Goal: Information Seeking & Learning: Learn about a topic

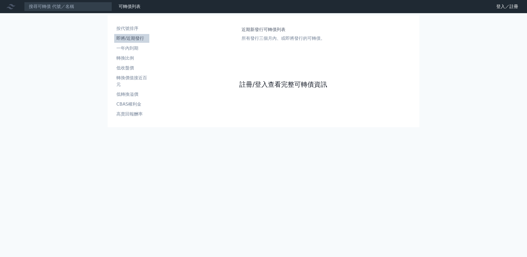
click at [246, 89] on link "註冊/登入查看完整可轉債資訊" at bounding box center [283, 84] width 88 height 9
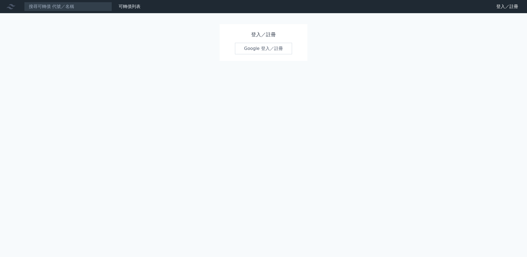
click at [244, 53] on link "Google 登入／註冊" at bounding box center [263, 49] width 57 height 12
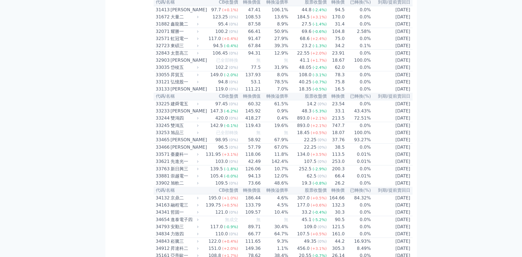
scroll to position [895, 0]
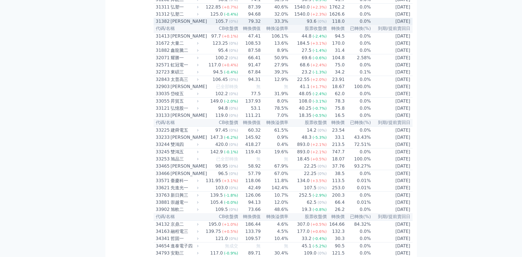
scroll to position [873, 0]
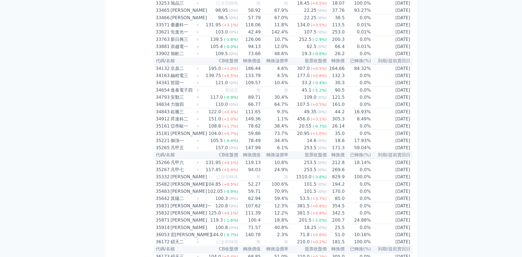
scroll to position [1037, 0]
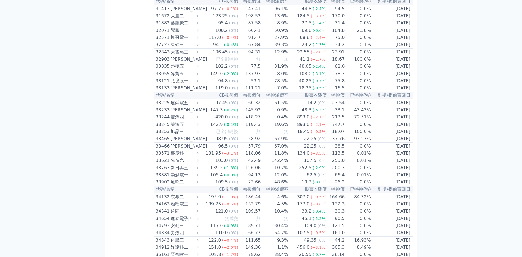
scroll to position [900, 0]
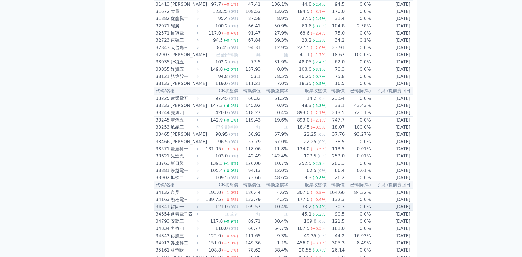
click at [171, 210] on div "哲固一" at bounding box center [184, 207] width 27 height 7
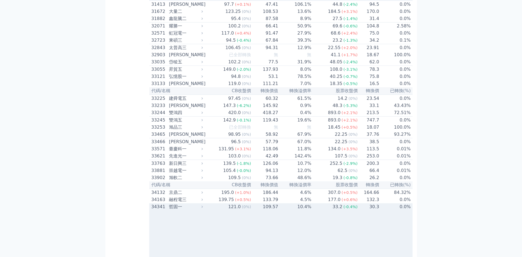
click at [153, 227] on div at bounding box center [305, 252] width 312 height 83
click at [169, 210] on div "哲固一" at bounding box center [185, 207] width 33 height 7
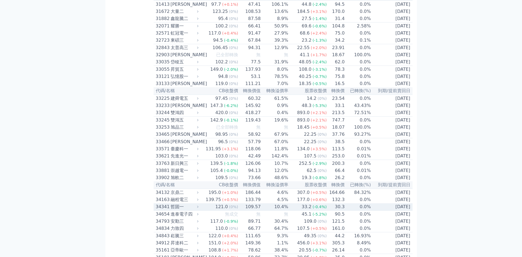
scroll to position [953, 0]
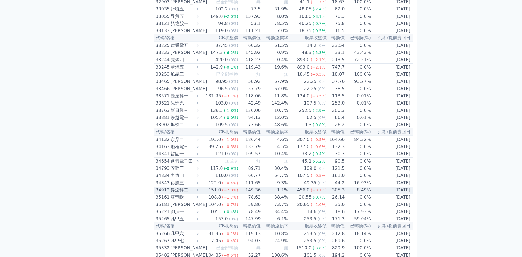
click at [171, 165] on div "進泰電子四" at bounding box center [184, 161] width 27 height 7
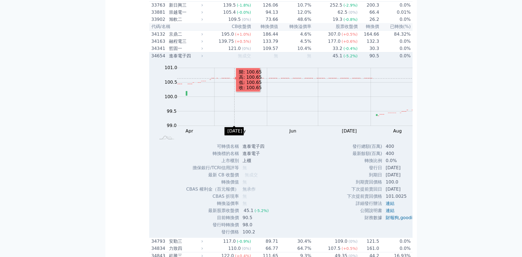
scroll to position [1065, 0]
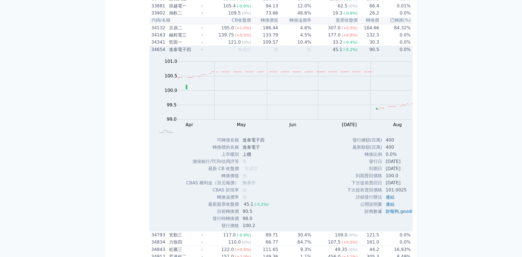
click at [169, 53] on div "進泰電子四" at bounding box center [185, 49] width 33 height 7
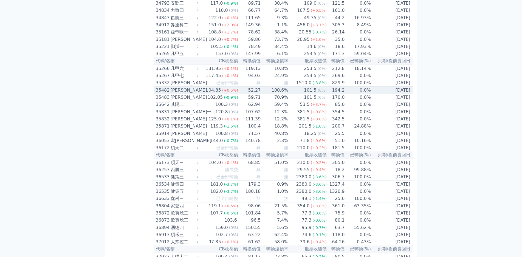
scroll to position [1120, 0]
